Goal: Task Accomplishment & Management: Use online tool/utility

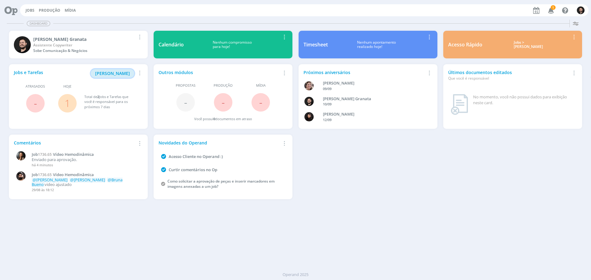
click at [112, 76] on button "[PERSON_NAME]" at bounding box center [112, 73] width 43 height 9
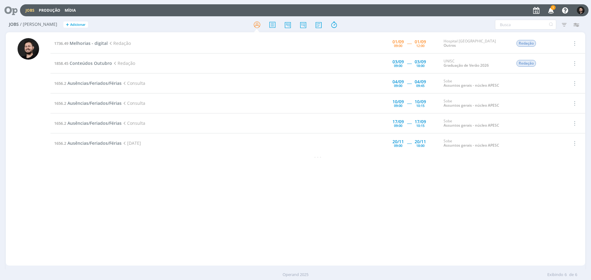
click at [549, 9] on icon "button" at bounding box center [550, 10] width 11 height 10
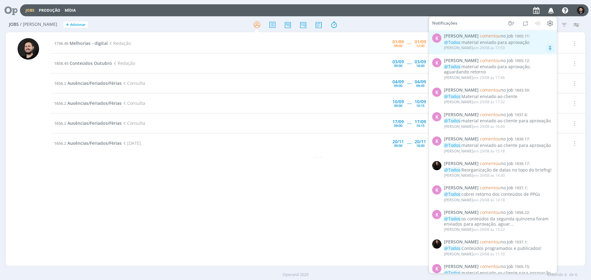
click at [538, 38] on span "[PERSON_NAME] comentou no Job 1905.11 :" at bounding box center [499, 36] width 110 height 5
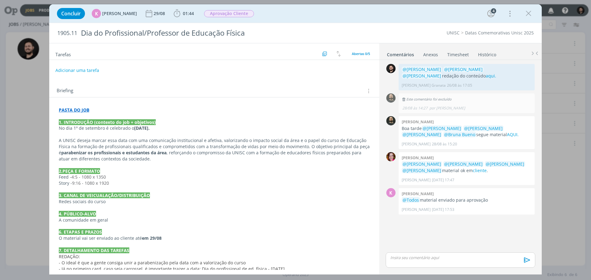
drag, startPoint x: 440, startPoint y: 62, endPoint x: 440, endPoint y: 58, distance: 4.0
click at [440, 58] on div "Comentários Anexos 0 Timesheet Histórico 0 @[PERSON_NAME] @[PERSON_NAME] @[PERS…" at bounding box center [460, 158] width 162 height 231
click at [479, 92] on div "0 Este comentário foi excluído [DATE] 14:27 por [PERSON_NAME]" at bounding box center [460, 103] width 154 height 23
click at [529, 15] on icon "dialog" at bounding box center [528, 13] width 9 height 9
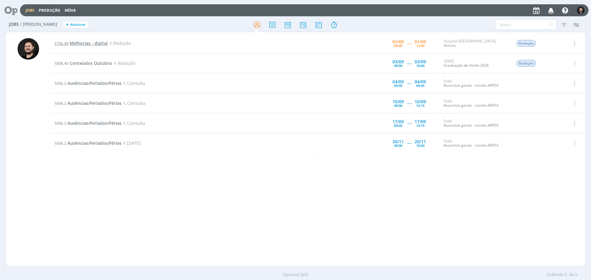
click at [81, 44] on span "Melhorias - digital" at bounding box center [89, 43] width 38 height 6
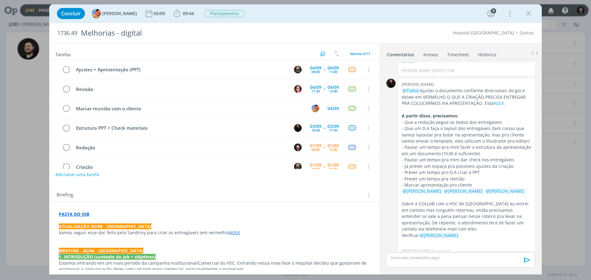
scroll to position [13, 0]
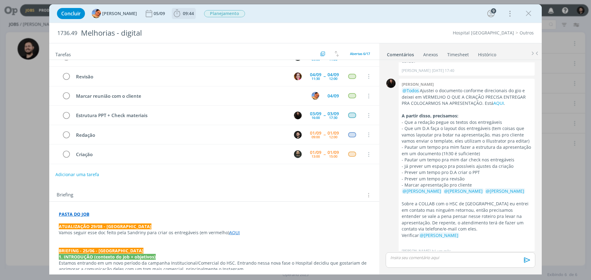
click at [172, 14] on icon "dialog" at bounding box center [176, 13] width 9 height 9
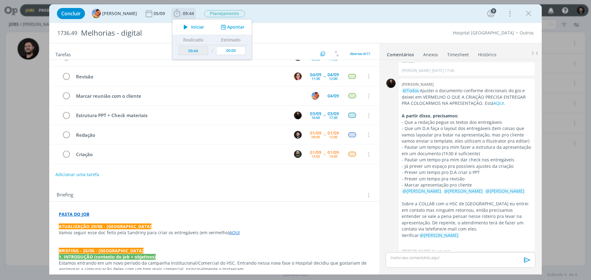
click at [180, 27] on icon "dialog" at bounding box center [185, 27] width 11 height 8
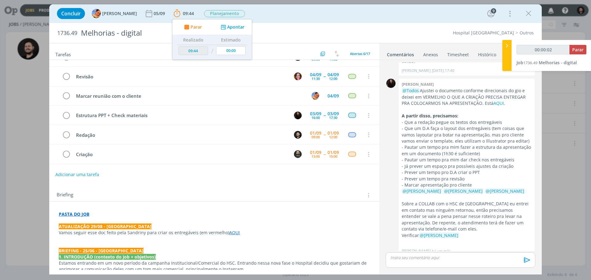
type input "00:00:03"
click at [506, 44] on icon at bounding box center [507, 45] width 6 height 6
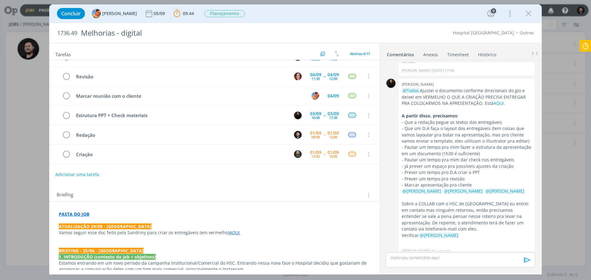
click at [75, 211] on strong "PASTA DO JOB" at bounding box center [74, 214] width 30 height 6
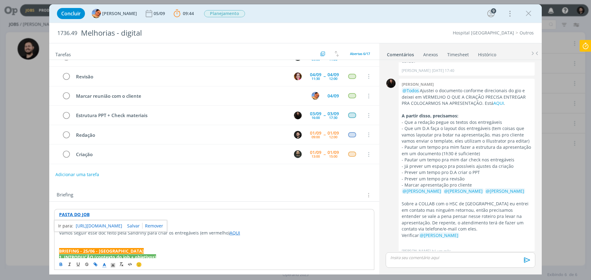
click at [92, 225] on link "[URL][DOMAIN_NAME]" at bounding box center [99, 226] width 46 height 8
click at [274, 217] on p "PASTA DO JOB" at bounding box center [214, 215] width 310 height 6
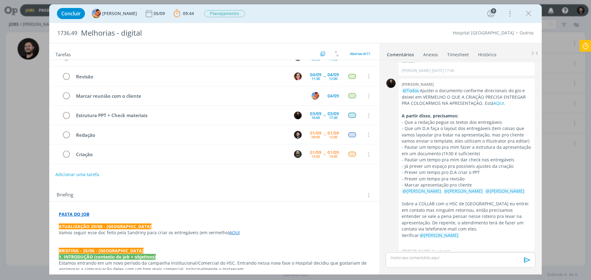
click at [232, 237] on p "dialog" at bounding box center [214, 239] width 311 height 6
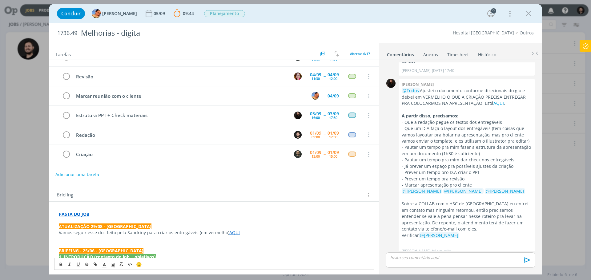
click at [231, 233] on link "AQUI" at bounding box center [234, 233] width 10 height 6
click at [227, 246] on link "[URL][DOMAIN_NAME]" at bounding box center [211, 245] width 46 height 8
drag, startPoint x: 166, startPoint y: 207, endPoint x: 163, endPoint y: 203, distance: 5.0
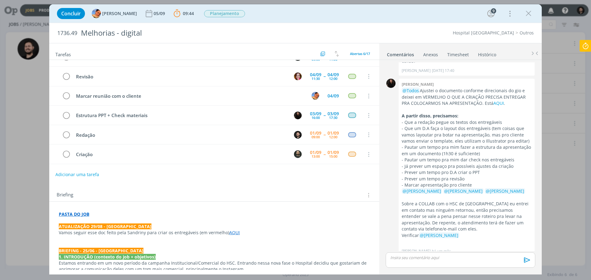
click at [582, 47] on icon at bounding box center [585, 46] width 11 height 12
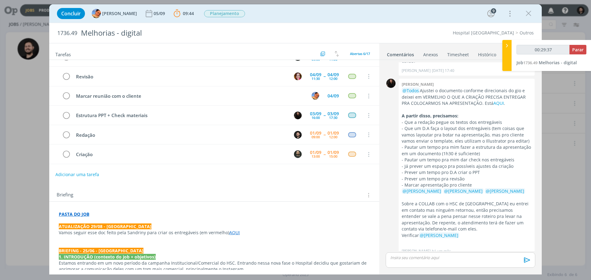
type input "00:29:38"
click at [506, 45] on icon at bounding box center [507, 45] width 6 height 6
